Goal: Navigation & Orientation: Find specific page/section

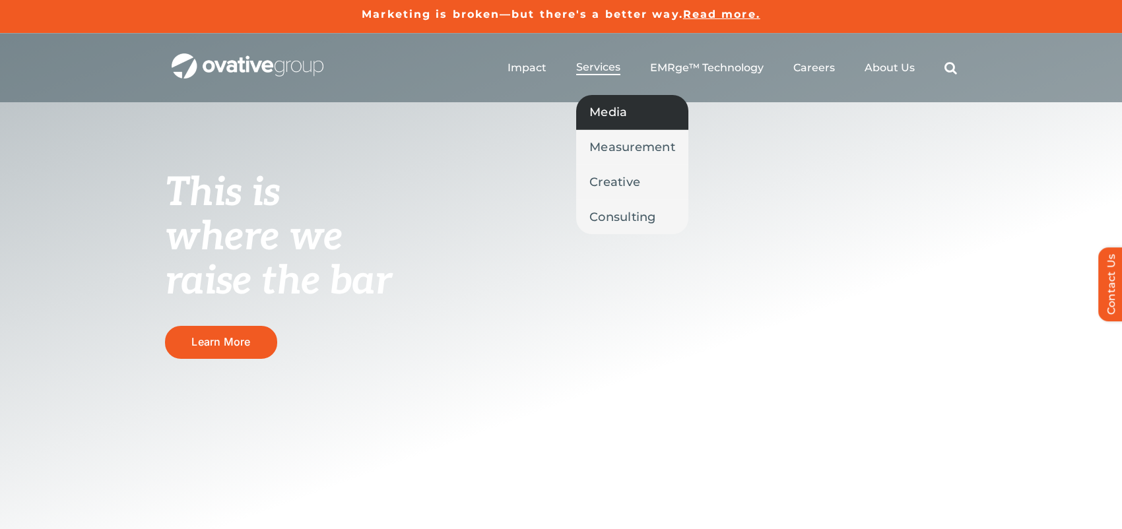
click at [608, 112] on span "Media" at bounding box center [608, 112] width 38 height 18
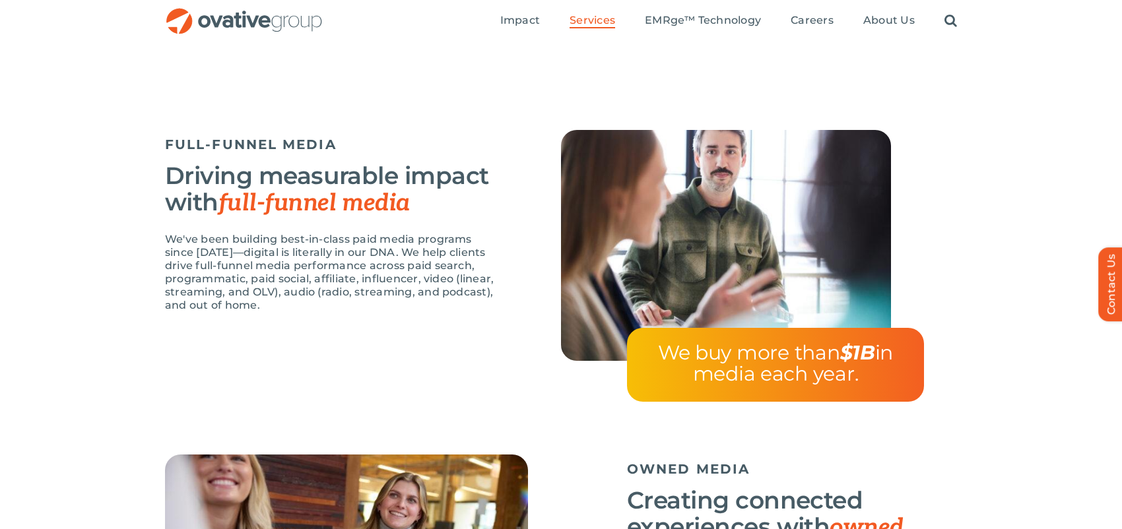
scroll to position [1038, 0]
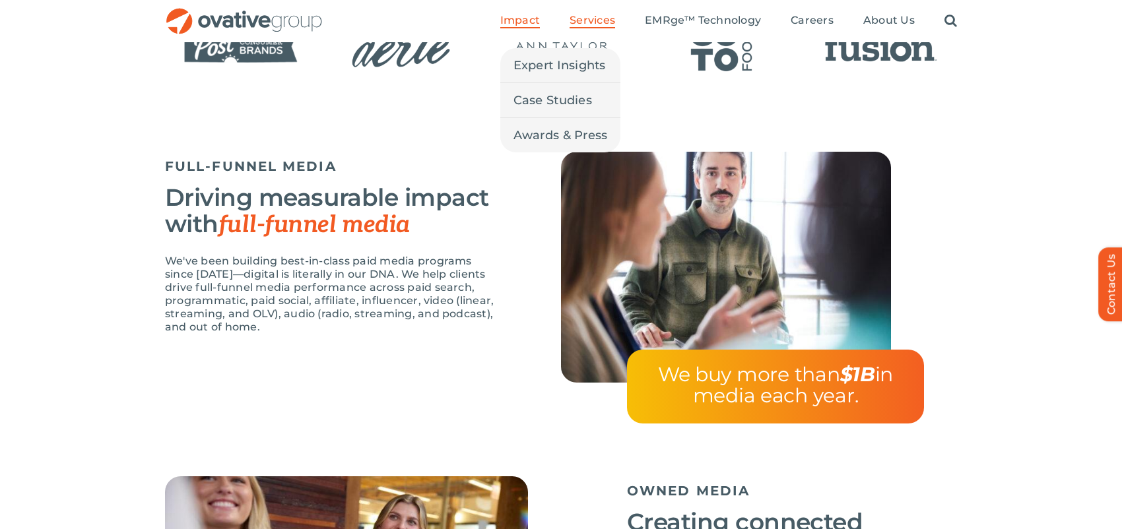
click at [517, 22] on span "Impact" at bounding box center [520, 20] width 40 height 13
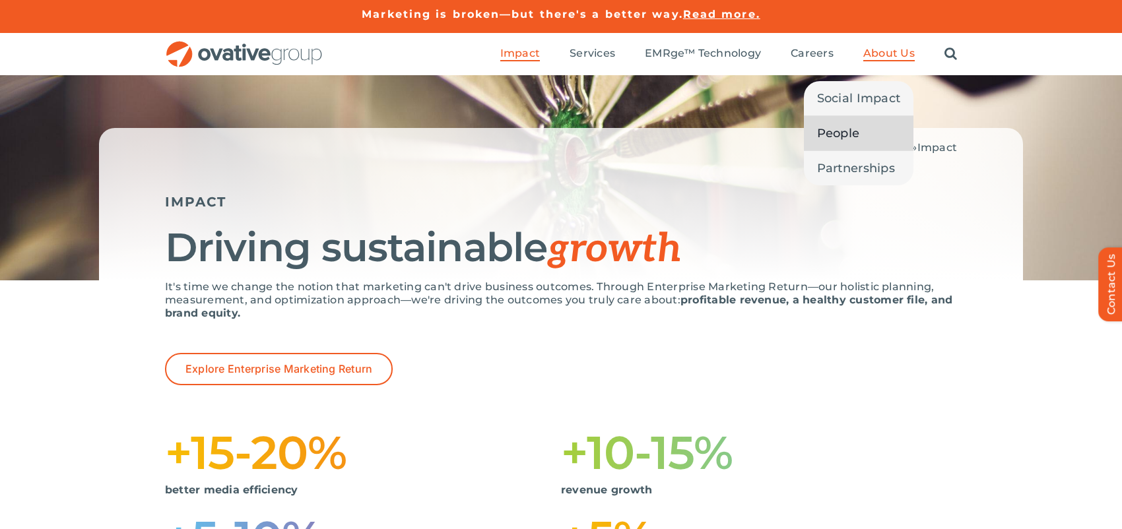
click at [841, 129] on span "People" at bounding box center [838, 133] width 43 height 18
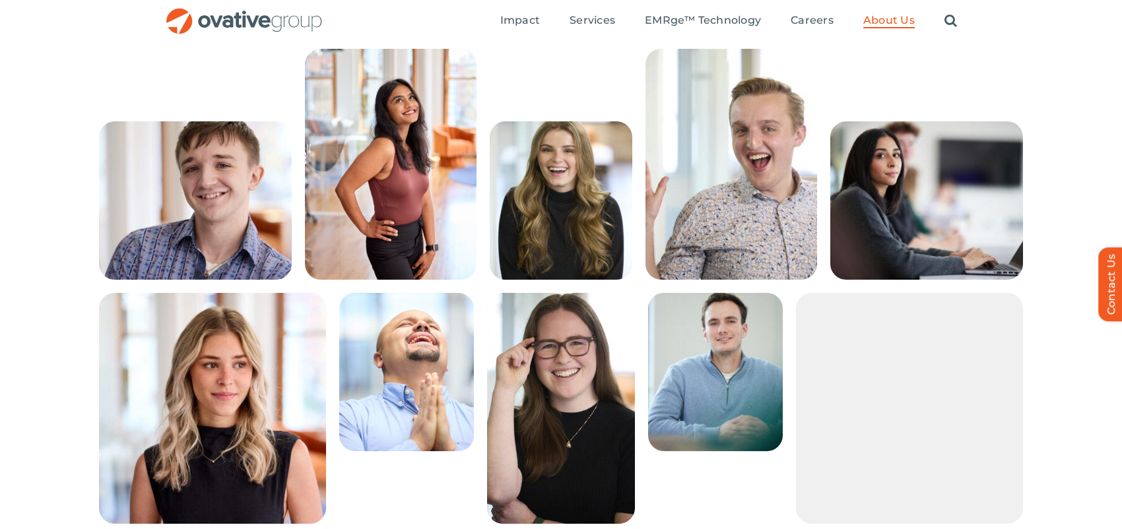
scroll to position [77, 0]
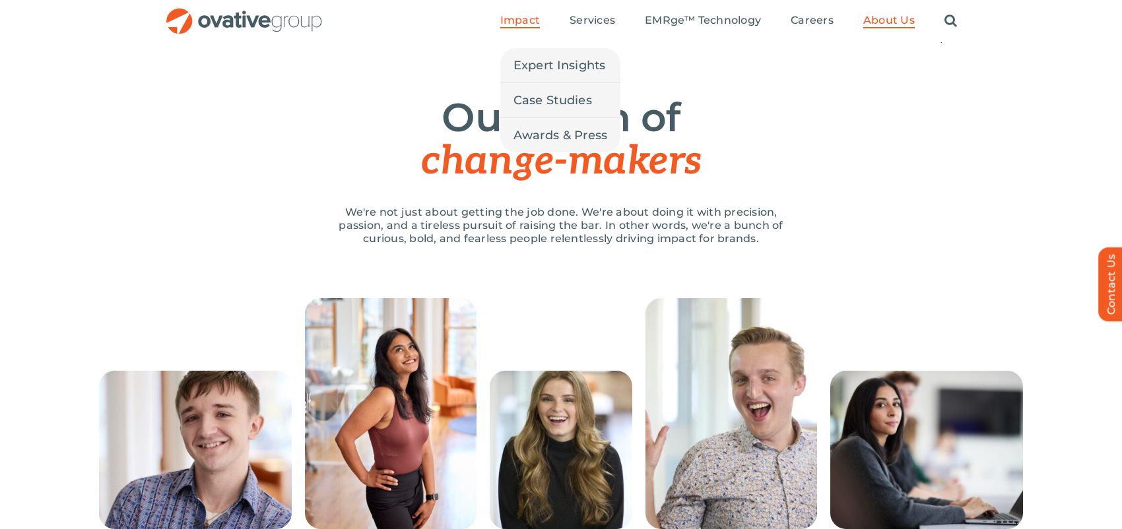
click at [529, 21] on span "Impact" at bounding box center [520, 20] width 40 height 13
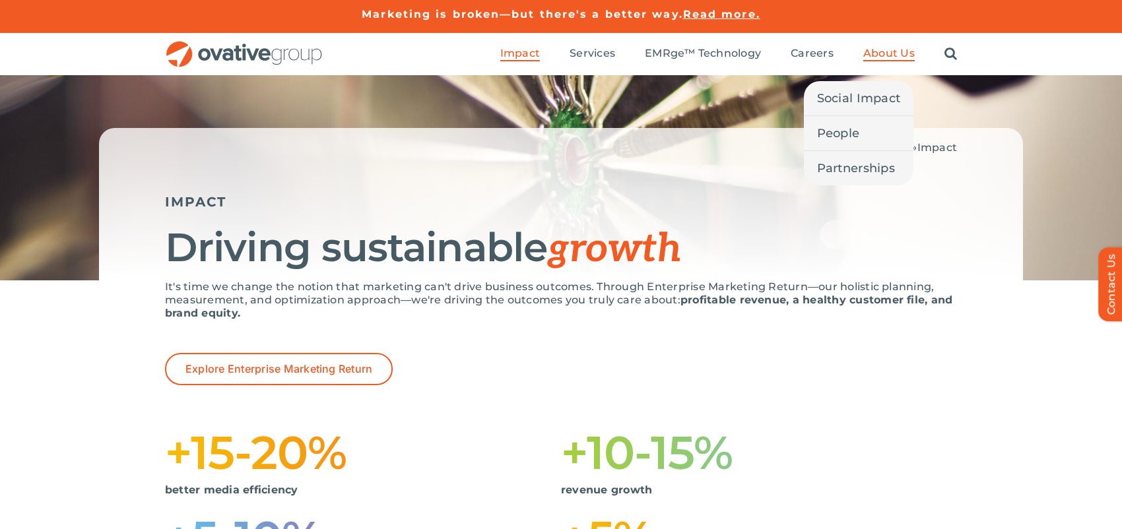
click at [880, 56] on span "About Us" at bounding box center [888, 53] width 51 height 13
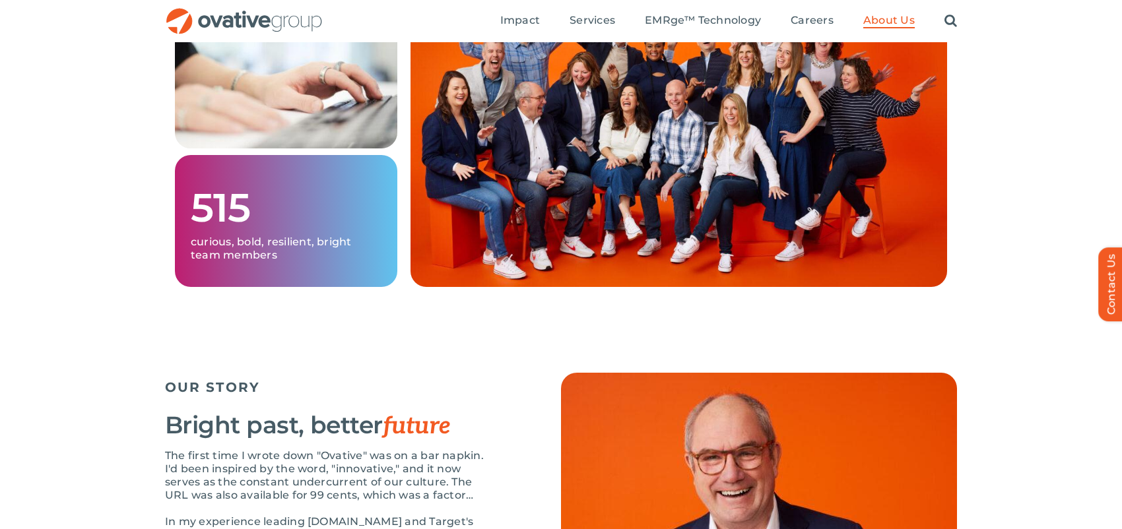
scroll to position [858, 0]
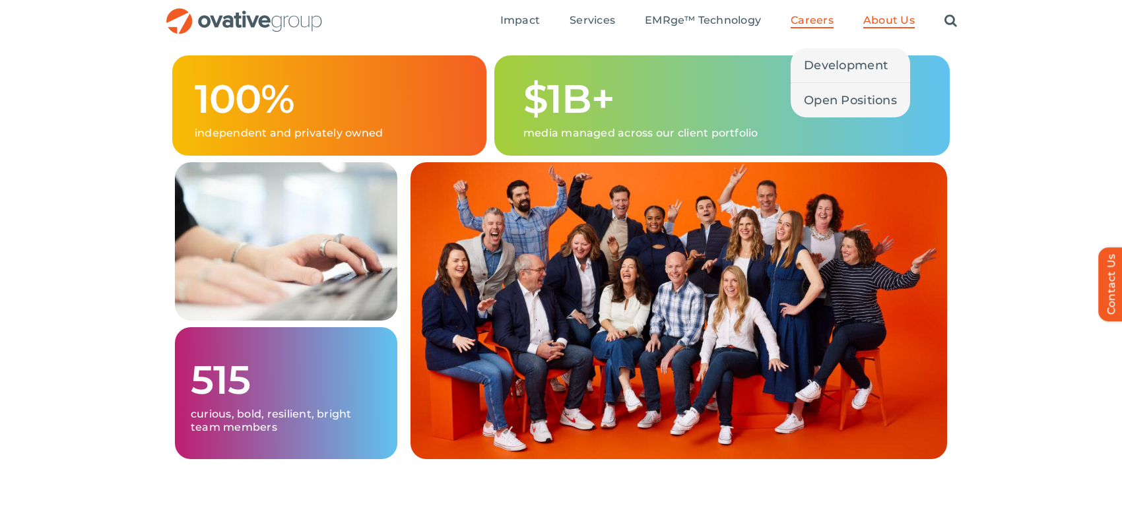
click at [818, 22] on span "Careers" at bounding box center [812, 20] width 43 height 13
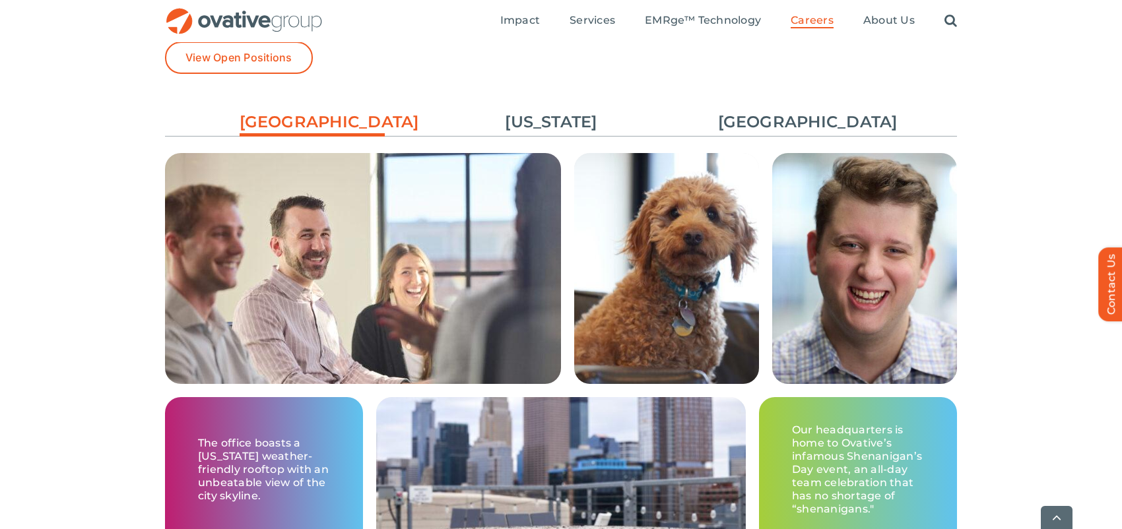
scroll to position [2046, 0]
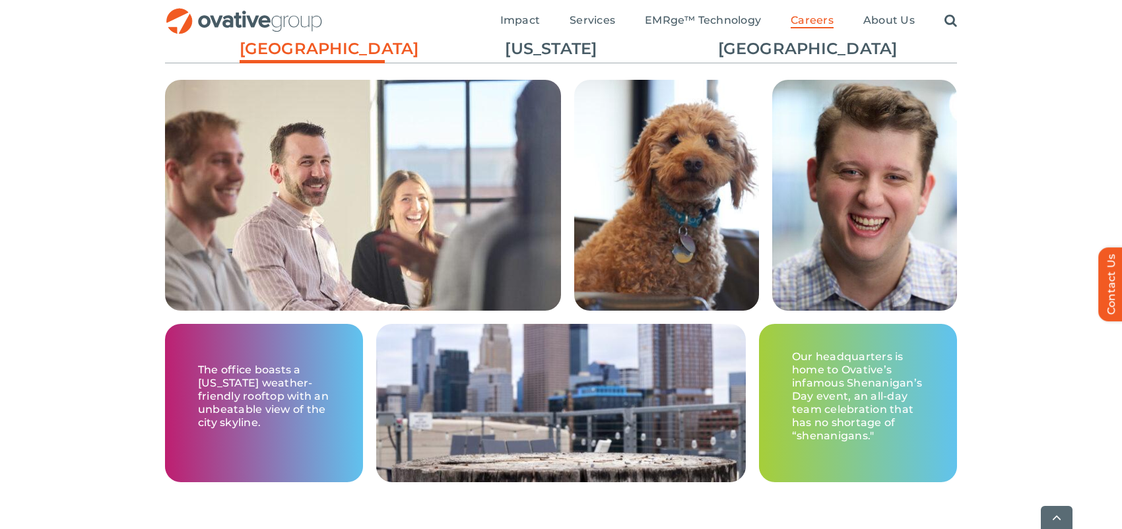
click at [341, 52] on link "[GEOGRAPHIC_DATA]" at bounding box center [312, 52] width 145 height 29
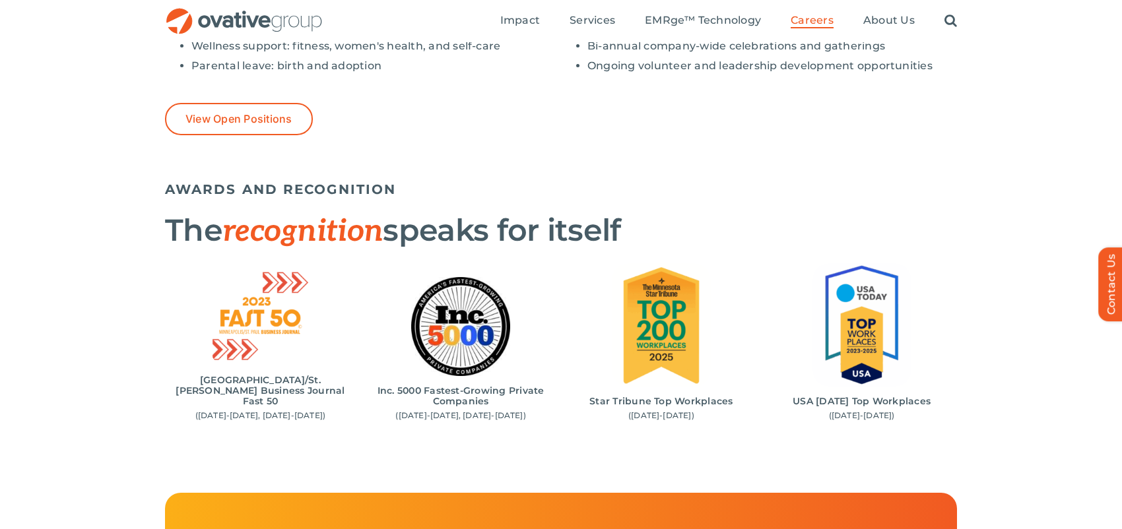
scroll to position [959, 0]
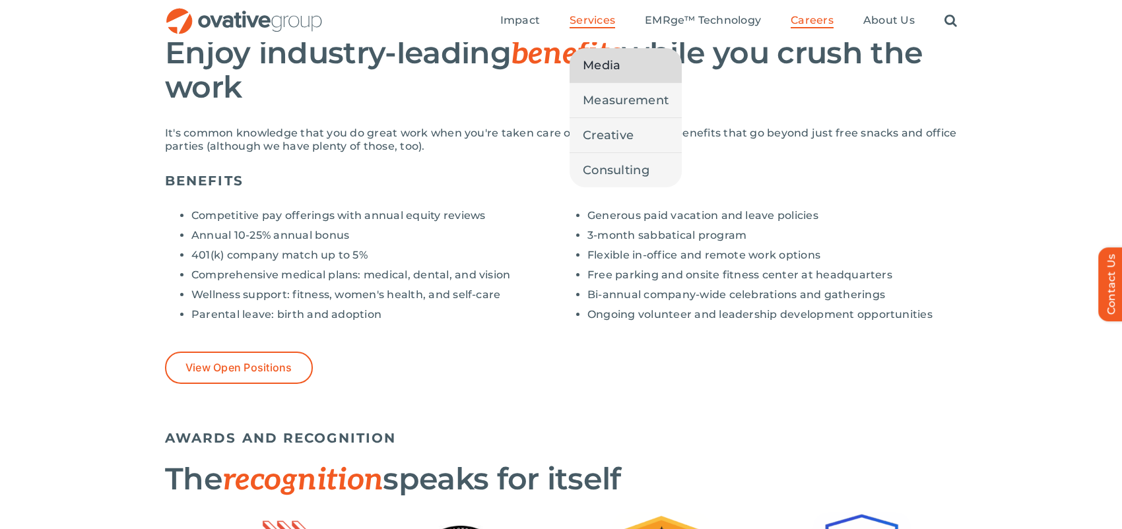
click at [610, 67] on span "Media" at bounding box center [602, 65] width 38 height 18
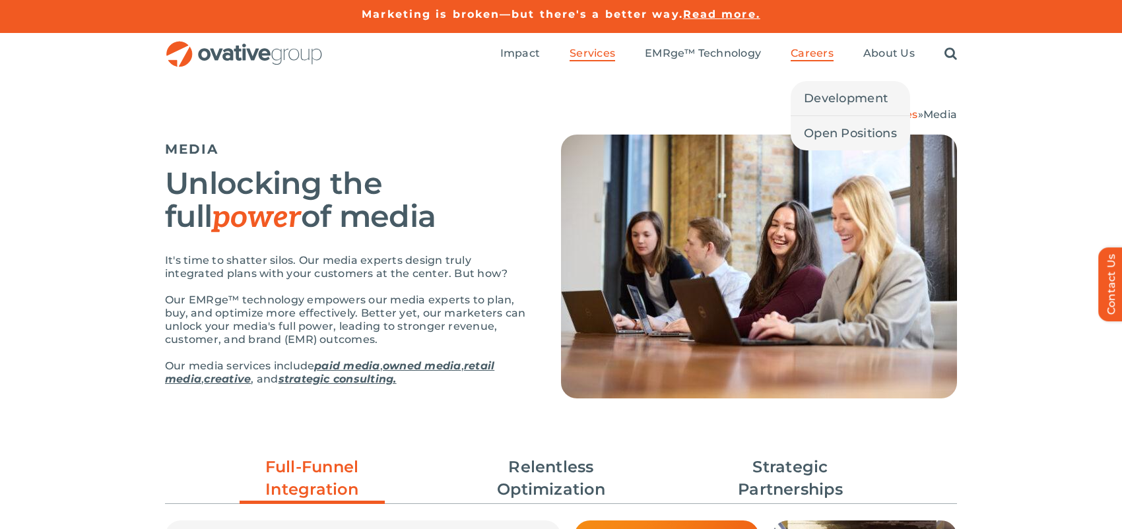
click at [814, 56] on span "Careers" at bounding box center [812, 53] width 43 height 13
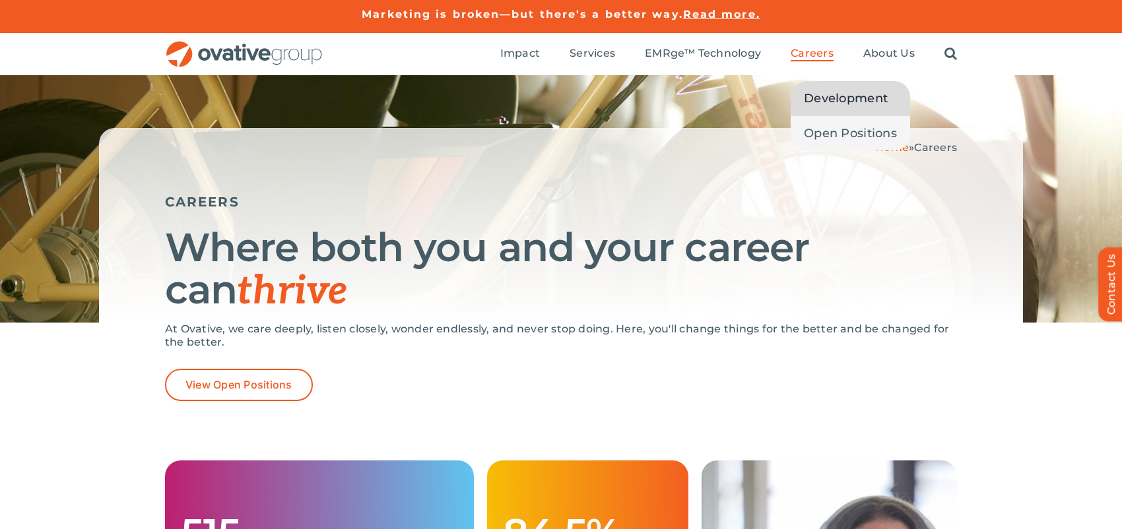
click at [826, 95] on span "Development" at bounding box center [846, 98] width 84 height 18
